Goal: Task Accomplishment & Management: Complete application form

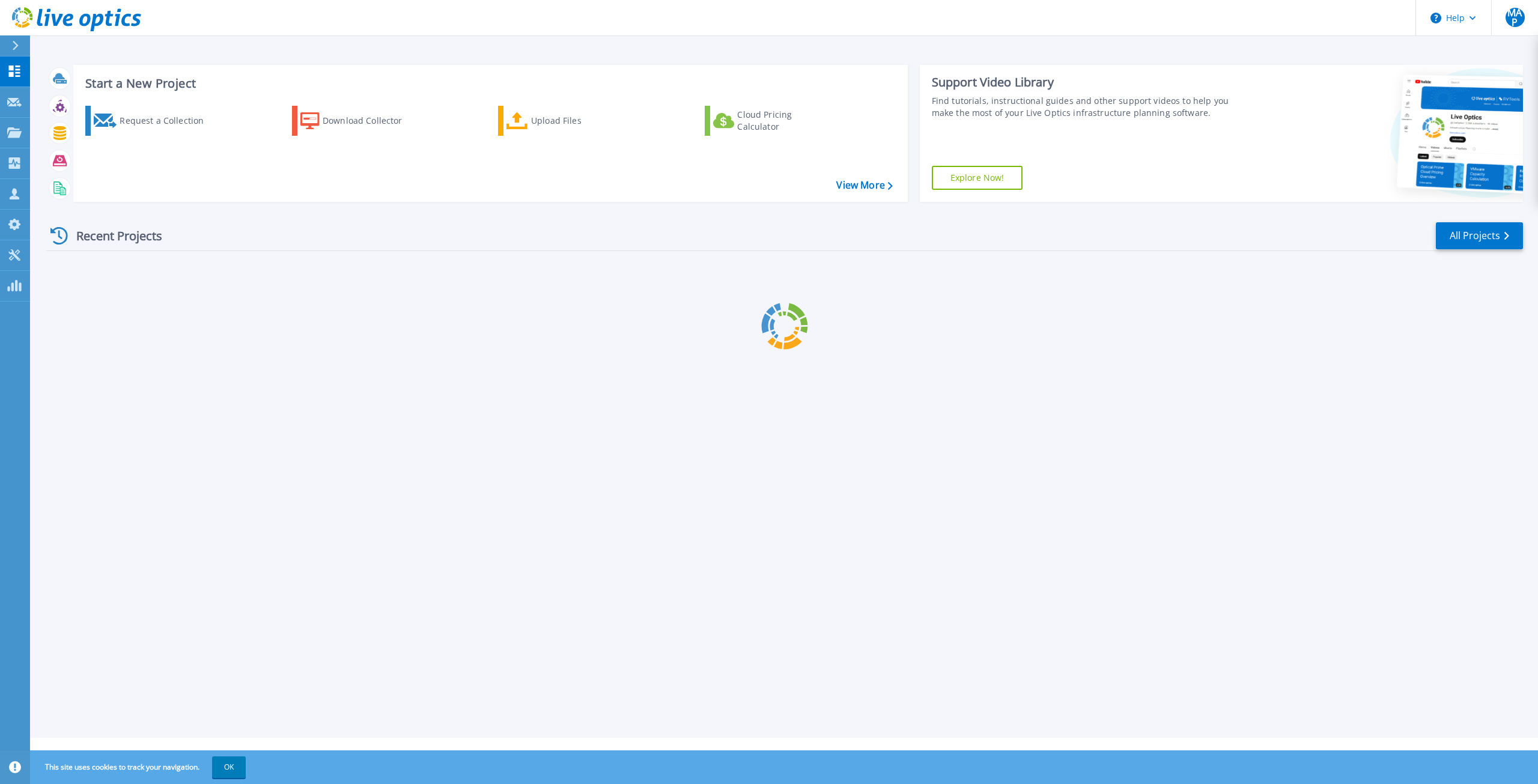
scroll to position [4327, 0]
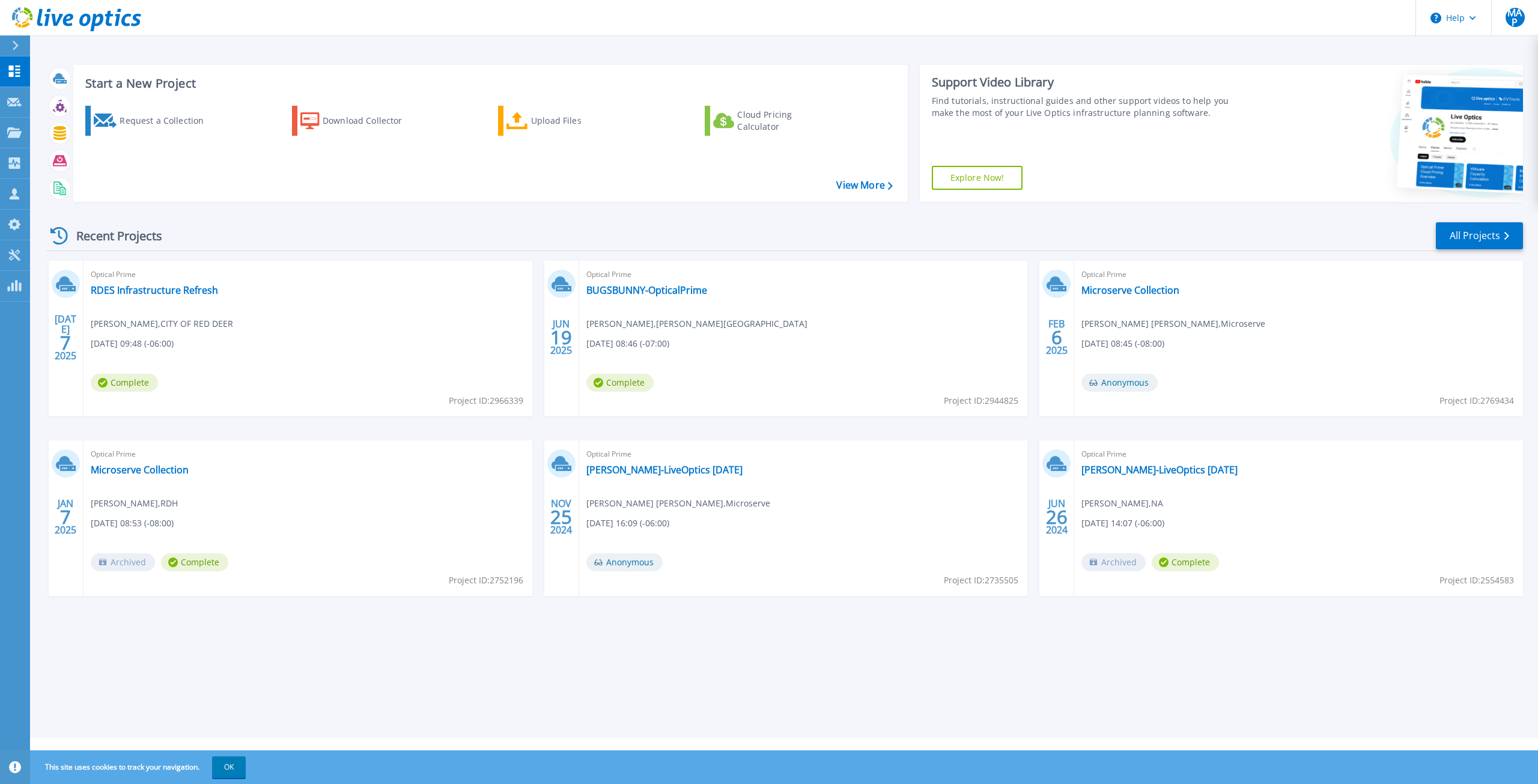
click at [18, 45] on icon at bounding box center [15, 45] width 6 height 10
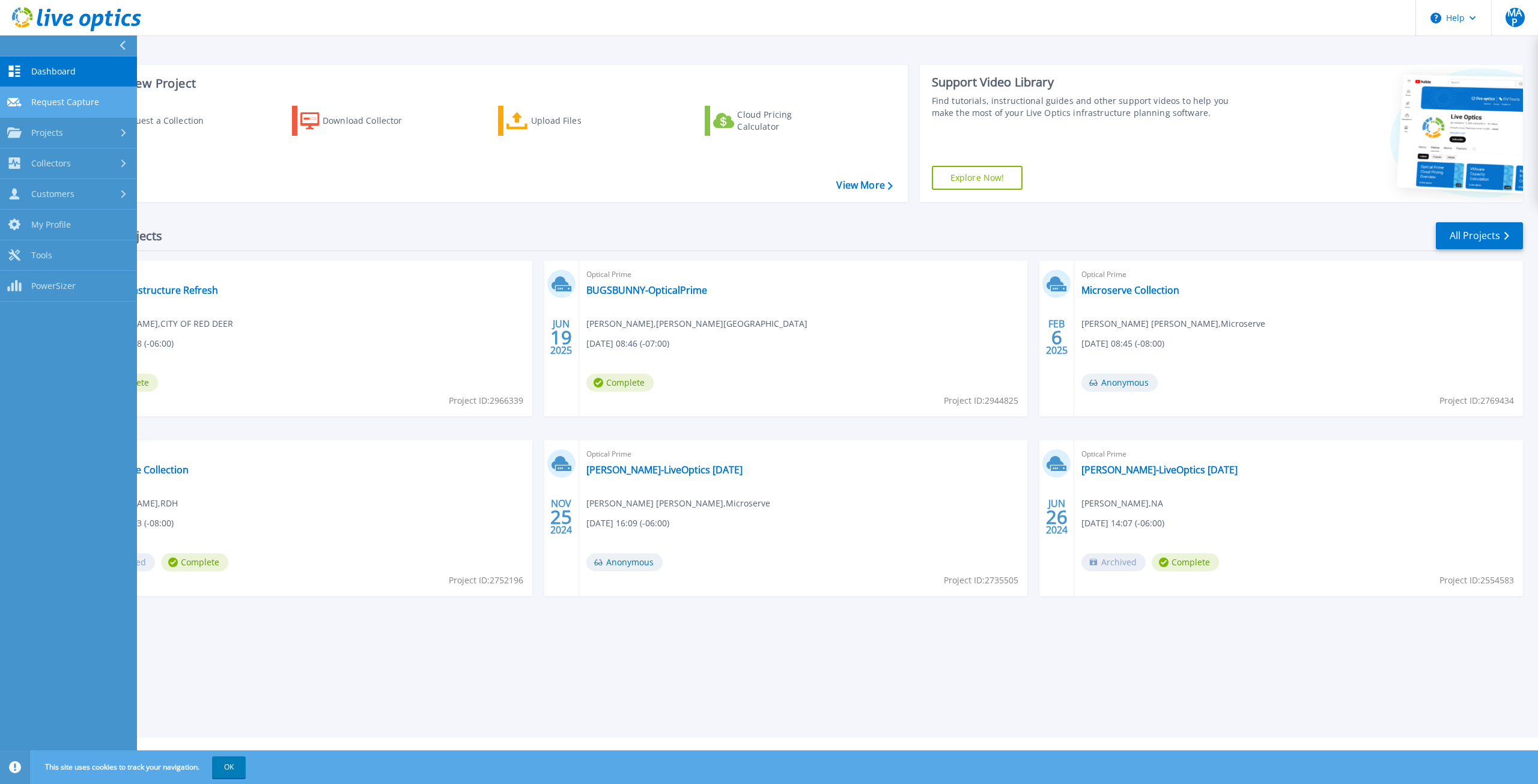
click at [74, 101] on span "Request Capture" at bounding box center [64, 102] width 68 height 11
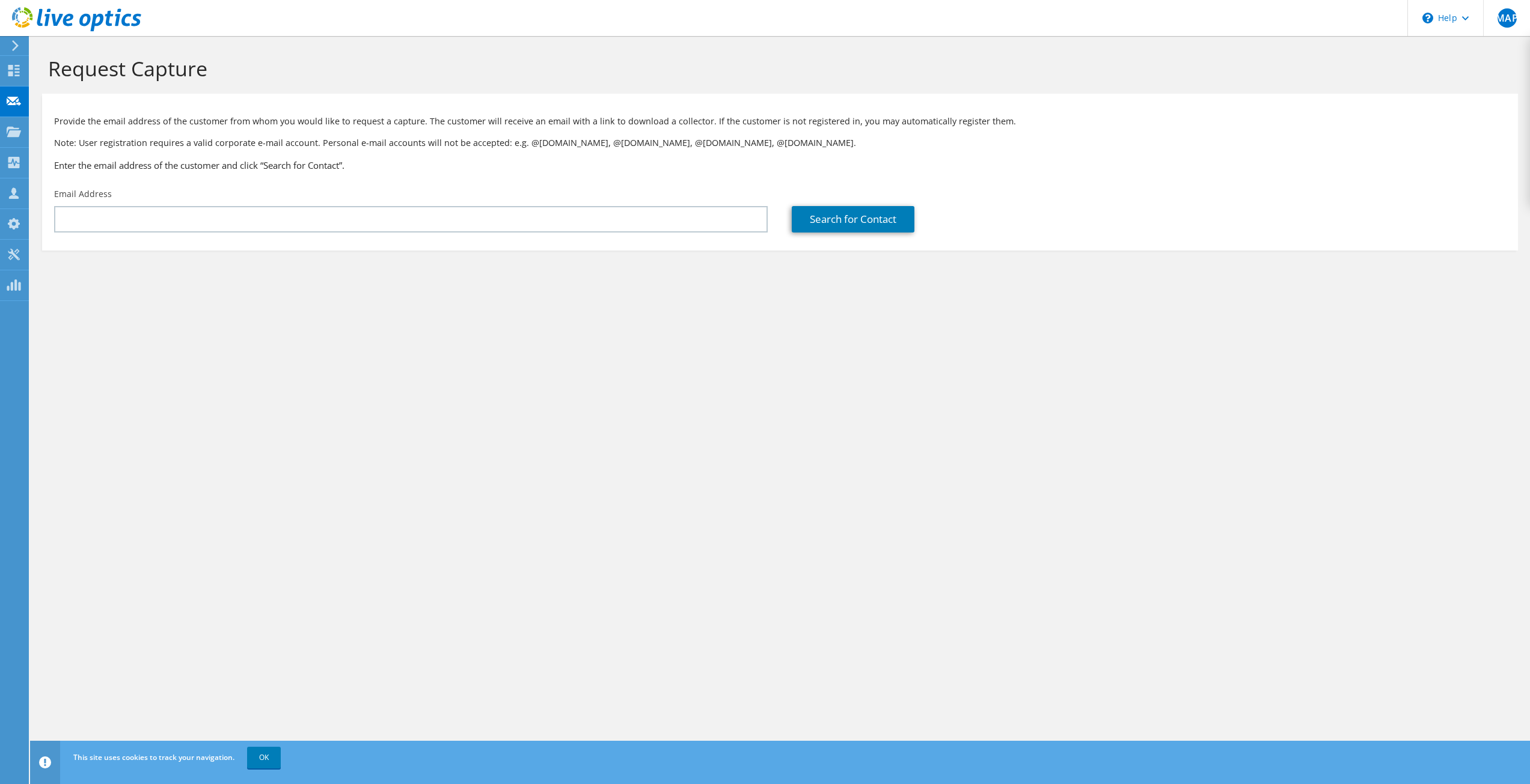
scroll to position [4325, 0]
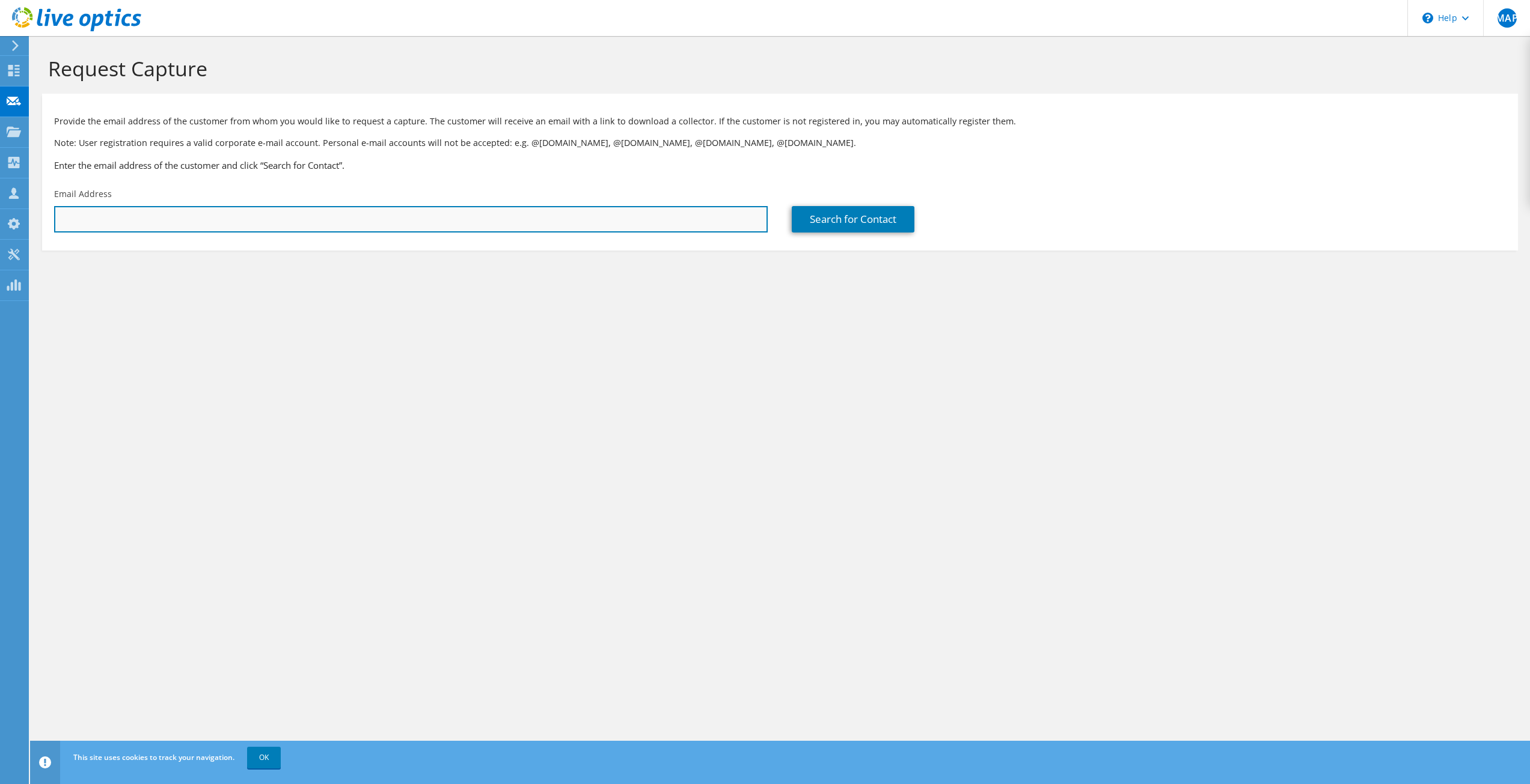
click at [367, 227] on input "text" at bounding box center [411, 219] width 714 height 26
paste input "[PERSON_NAME][EMAIL_ADDRESS][PERSON_NAME][DOMAIN_NAME]"
type input "[PERSON_NAME][EMAIL_ADDRESS][PERSON_NAME][DOMAIN_NAME]"
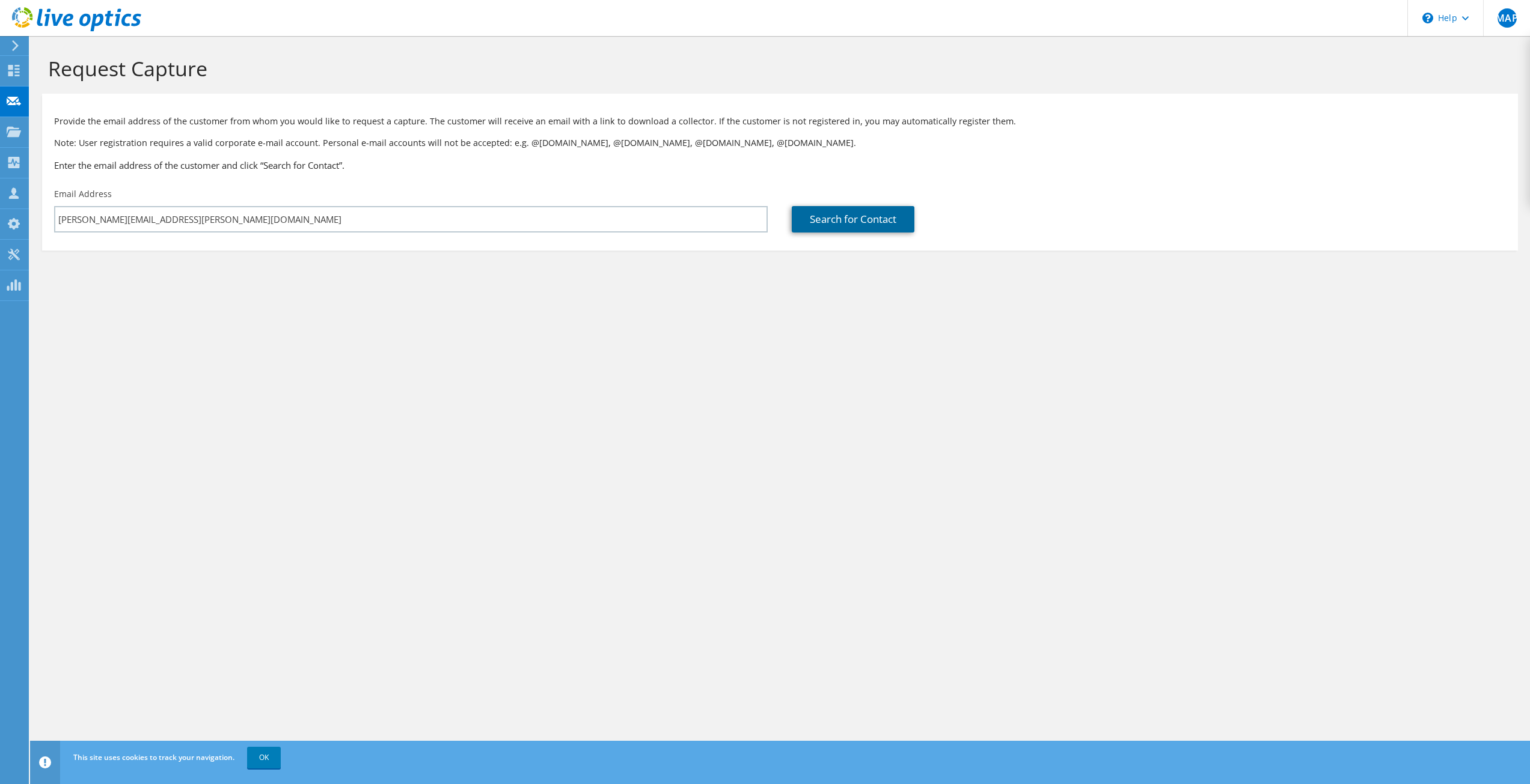
click at [867, 221] on link "Search for Contact" at bounding box center [852, 219] width 123 height 26
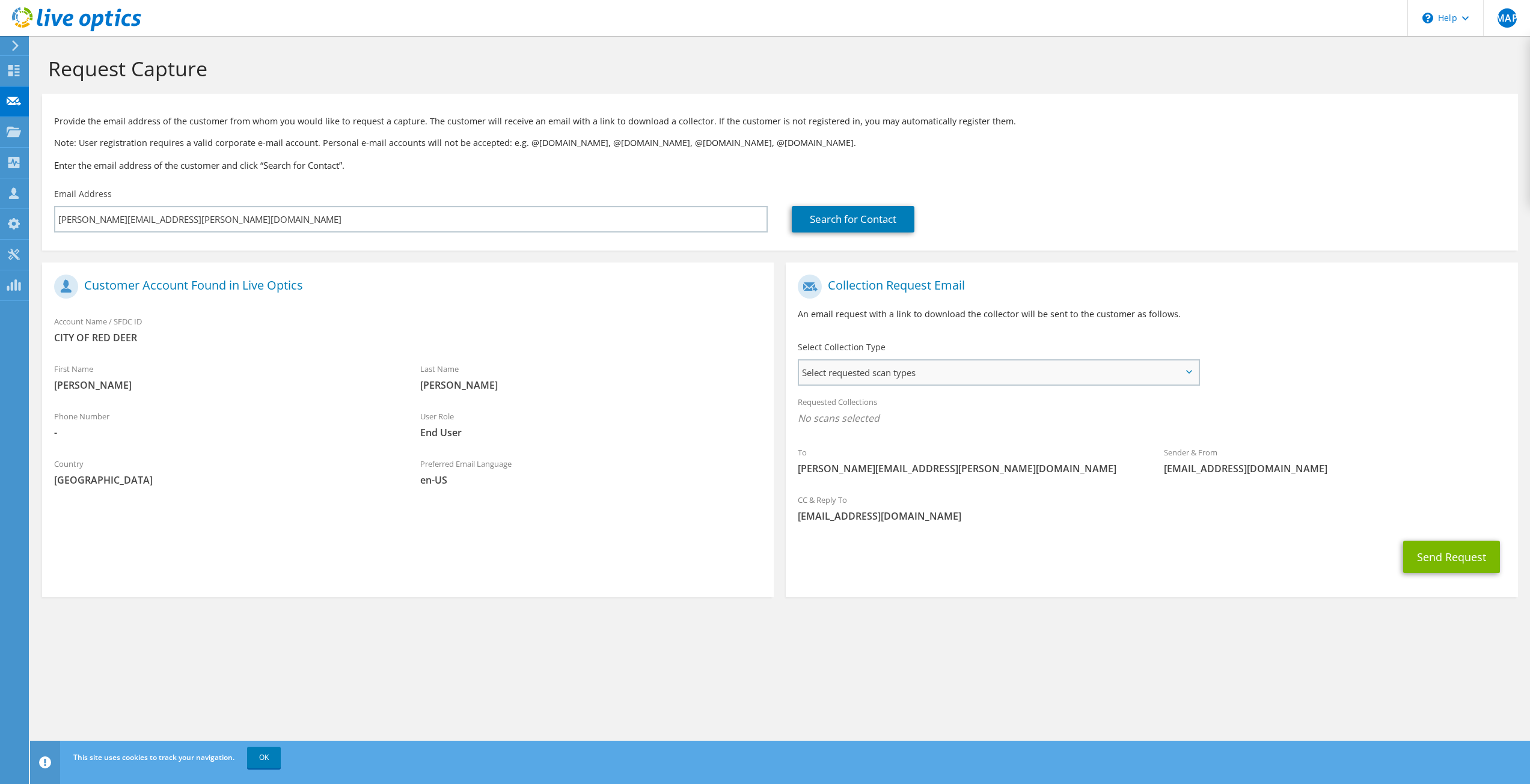
click at [875, 381] on span "Select requested scan types" at bounding box center [997, 372] width 398 height 24
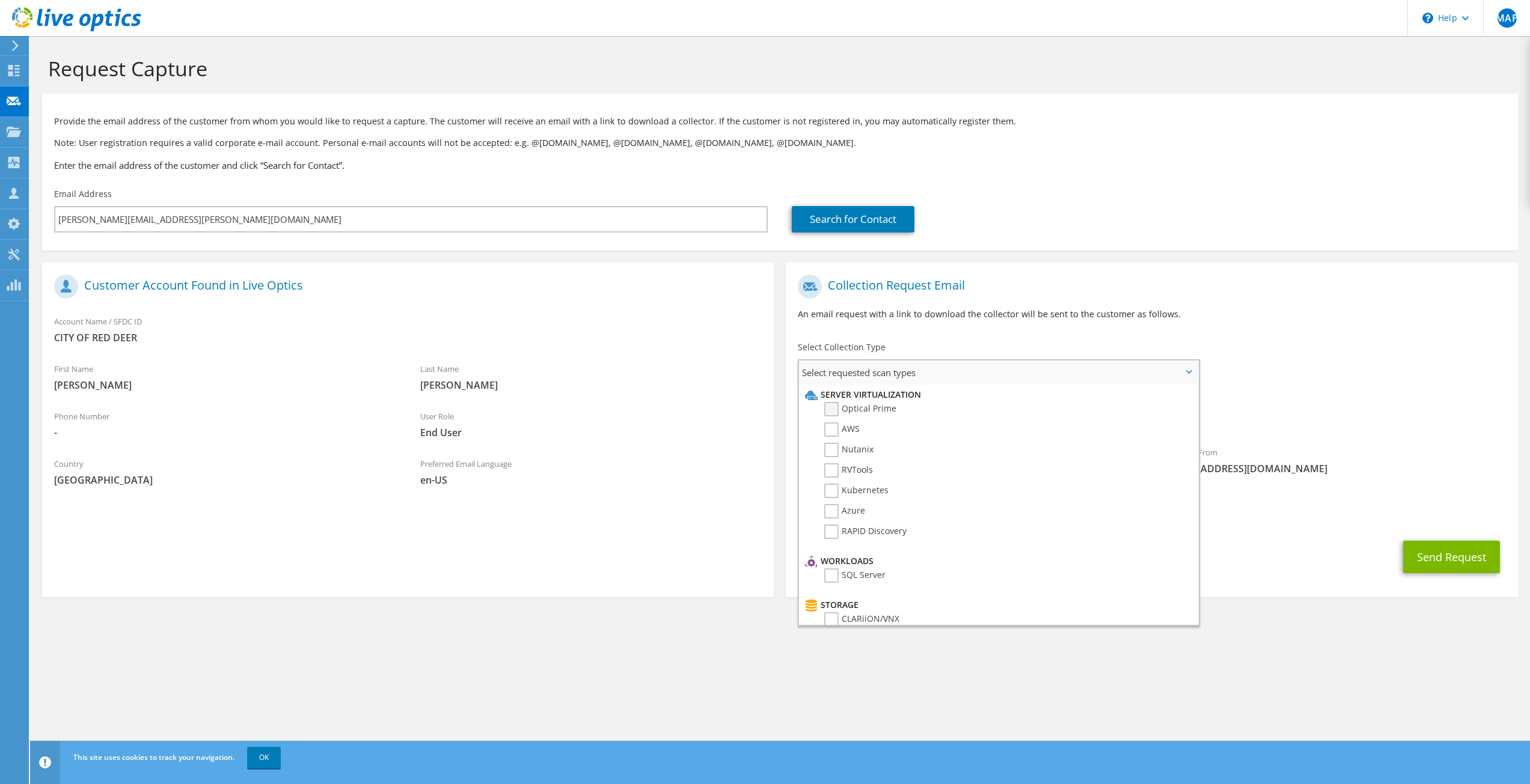
click at [832, 405] on label "Optical Prime" at bounding box center [860, 409] width 72 height 14
click at [0, 0] on input "Optical Prime" at bounding box center [0, 0] width 0 height 0
click at [828, 610] on label "Dossier" at bounding box center [848, 606] width 48 height 14
click at [0, 0] on input "Dossier" at bounding box center [0, 0] width 0 height 0
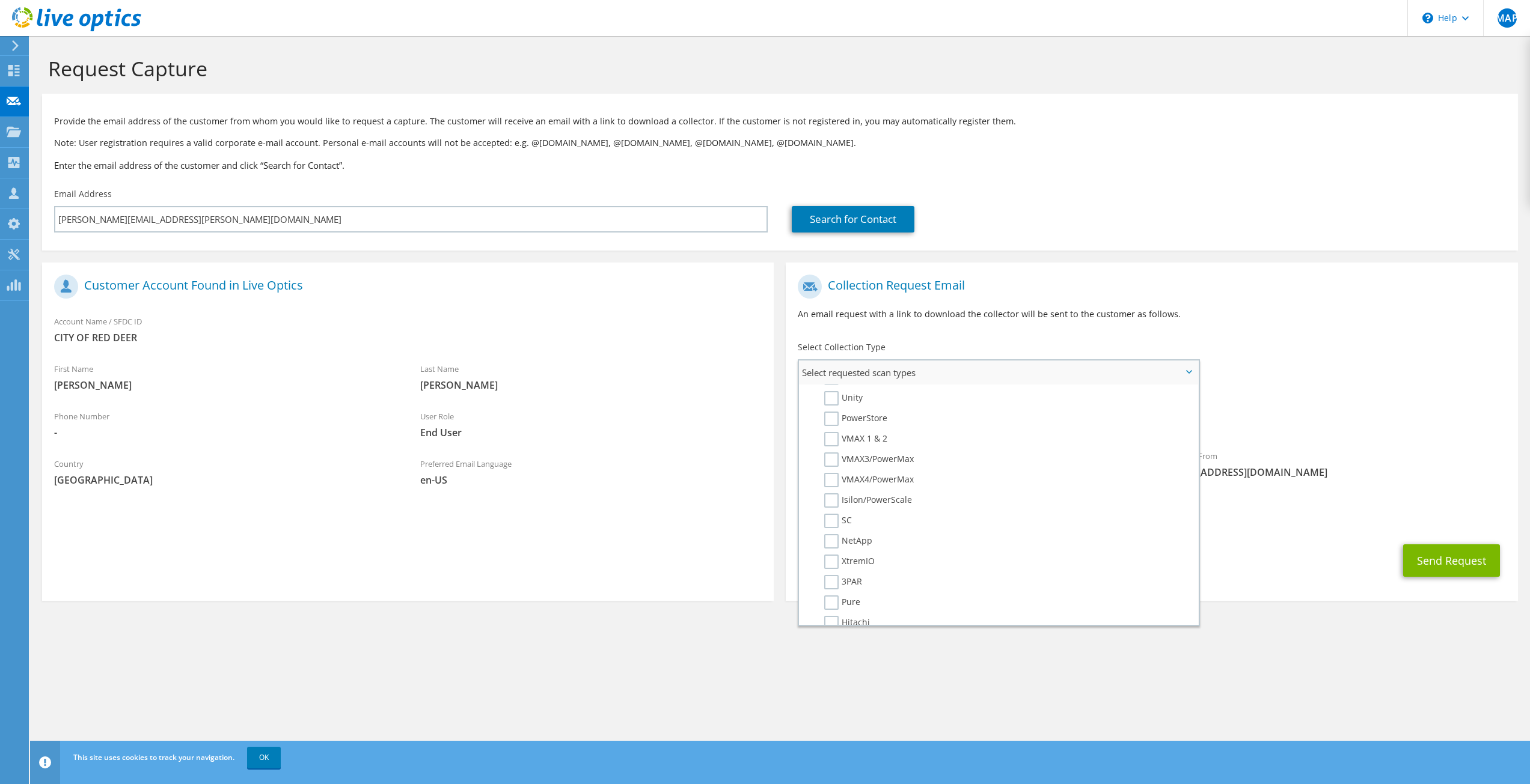
scroll to position [240, 0]
click at [955, 690] on div "Request Capture Provide the email address of the customer from whom you would l…" at bounding box center [780, 410] width 1500 height 748
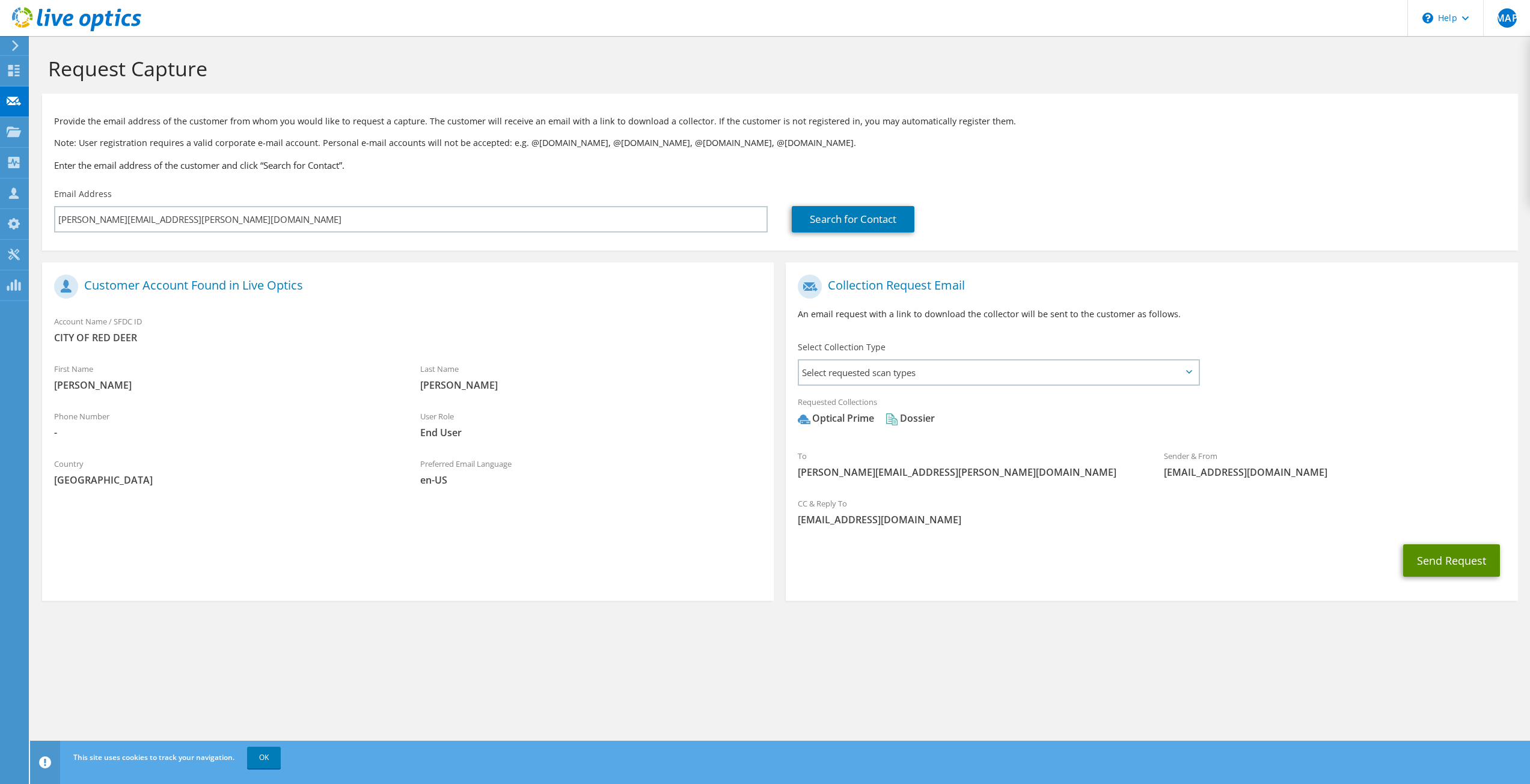
click at [1450, 564] on button "Send Request" at bounding box center [1451, 561] width 97 height 33
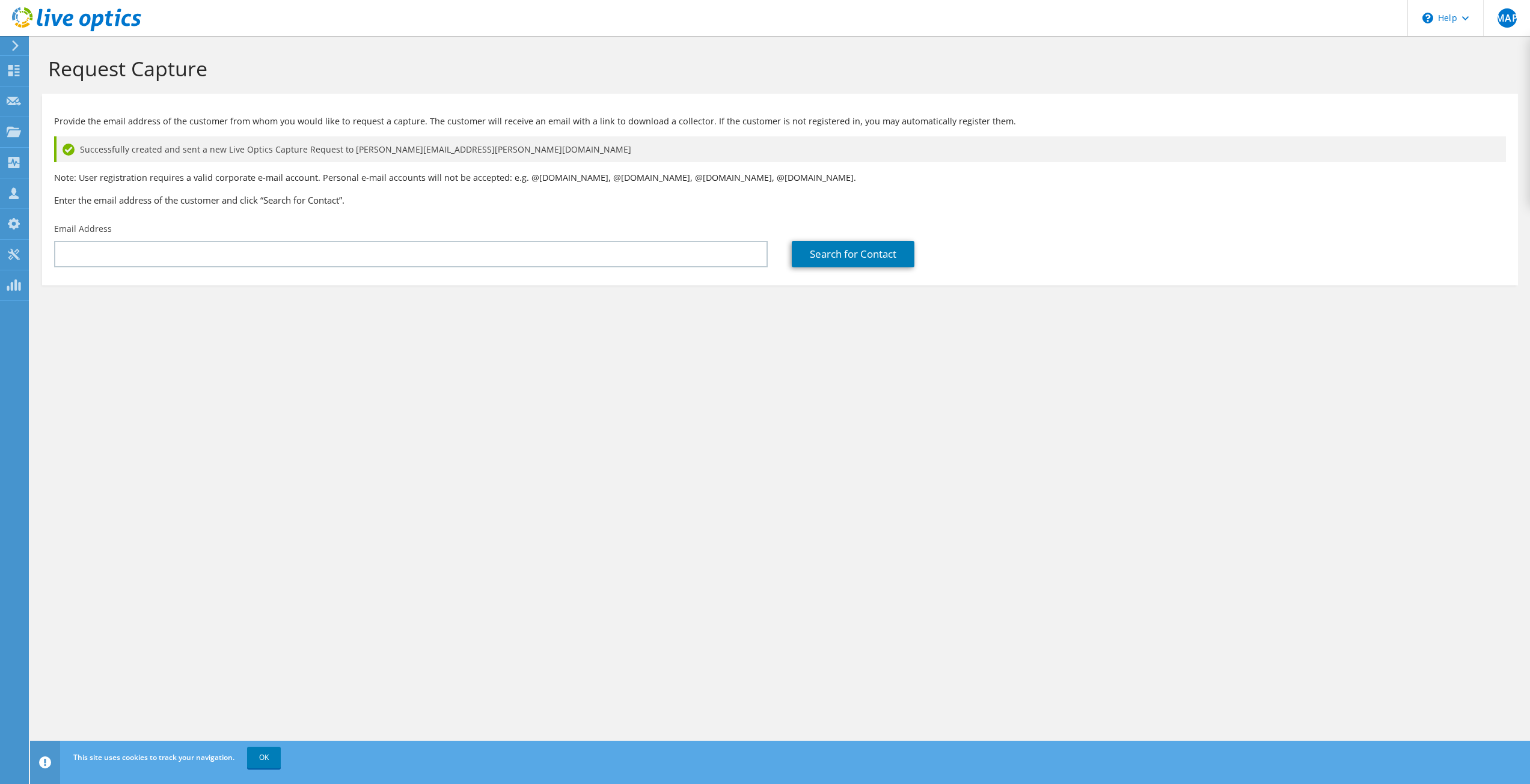
scroll to position [4325, 0]
click at [262, 761] on link "OK" at bounding box center [264, 758] width 34 height 21
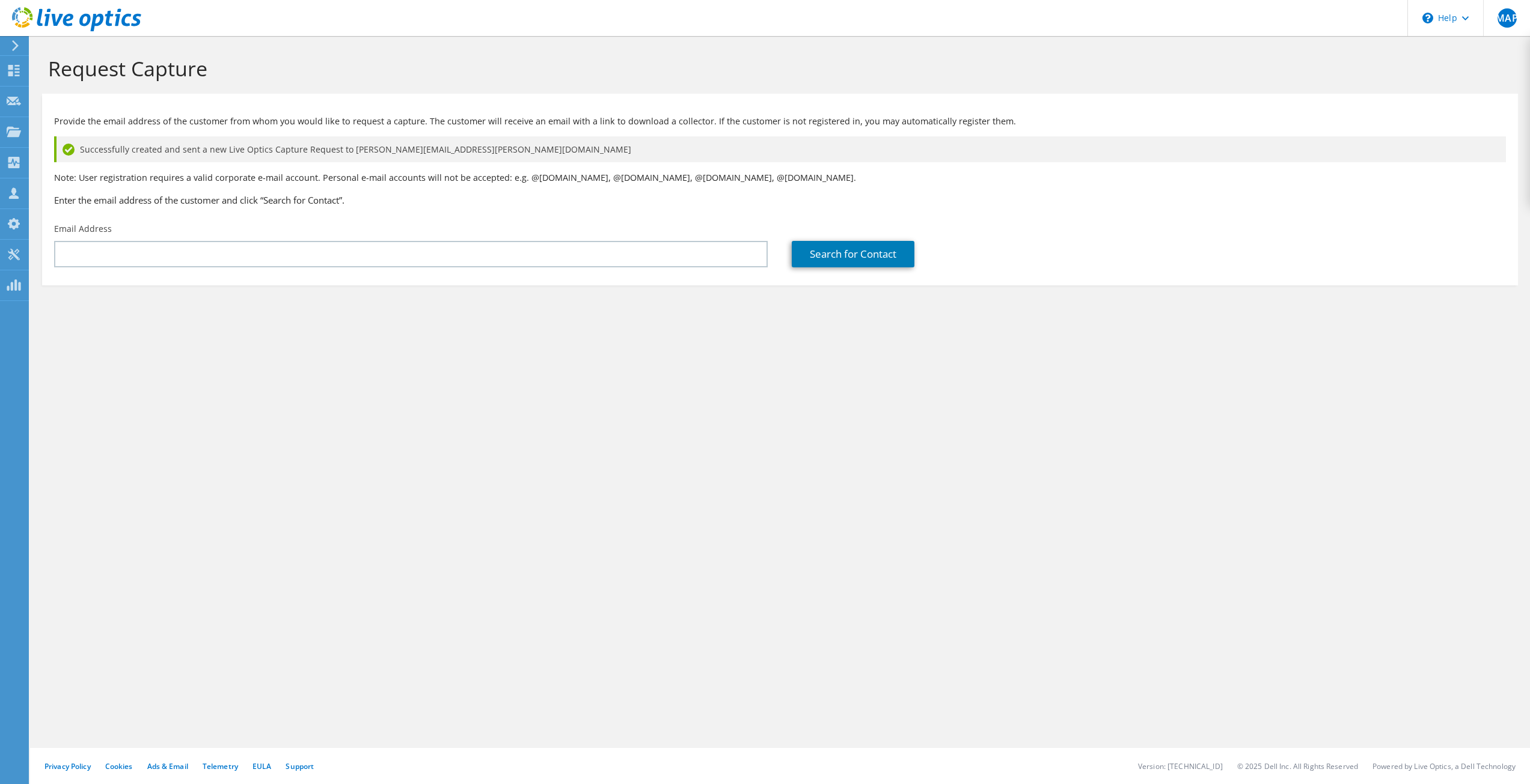
click at [1171, 72] on h1 "Request Capture" at bounding box center [776, 68] width 1458 height 26
